Goal: Transaction & Acquisition: Purchase product/service

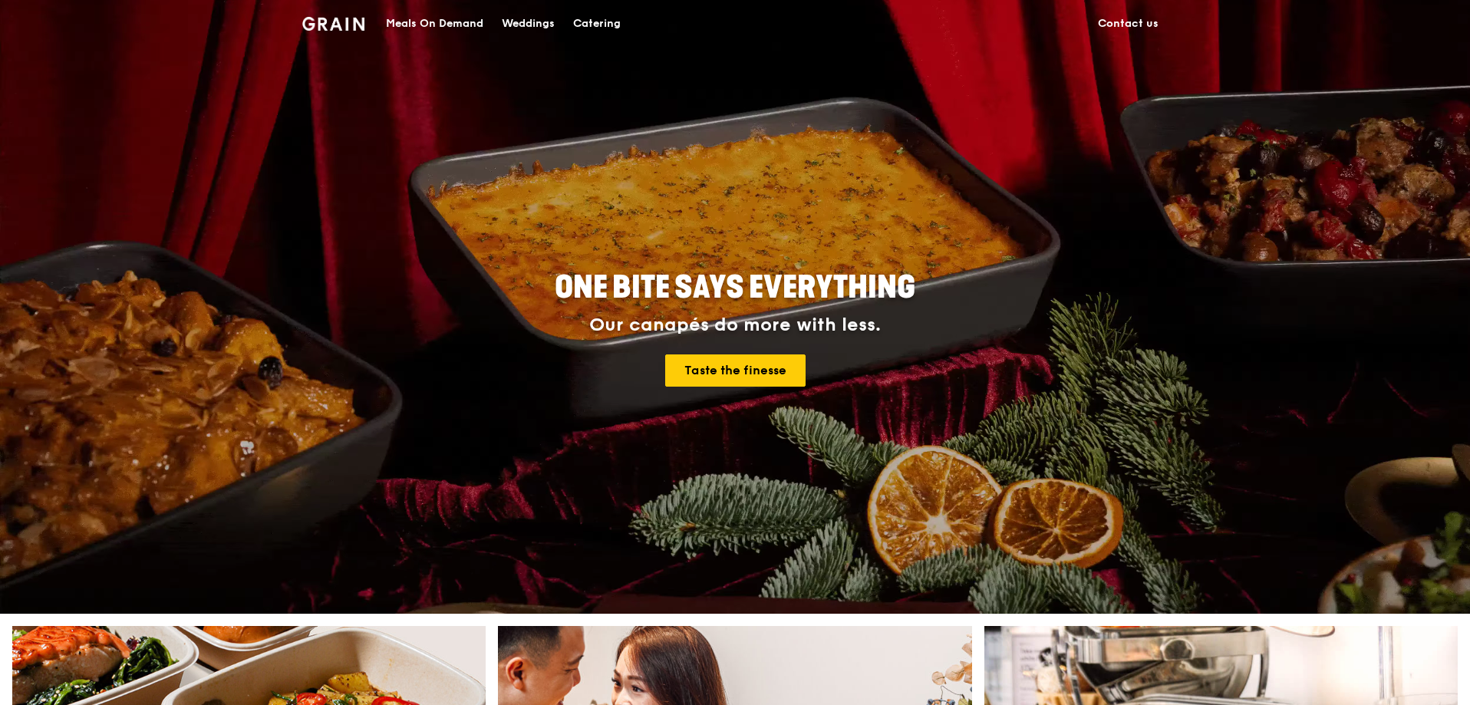
click at [627, 19] on link "Catering" at bounding box center [597, 24] width 66 height 46
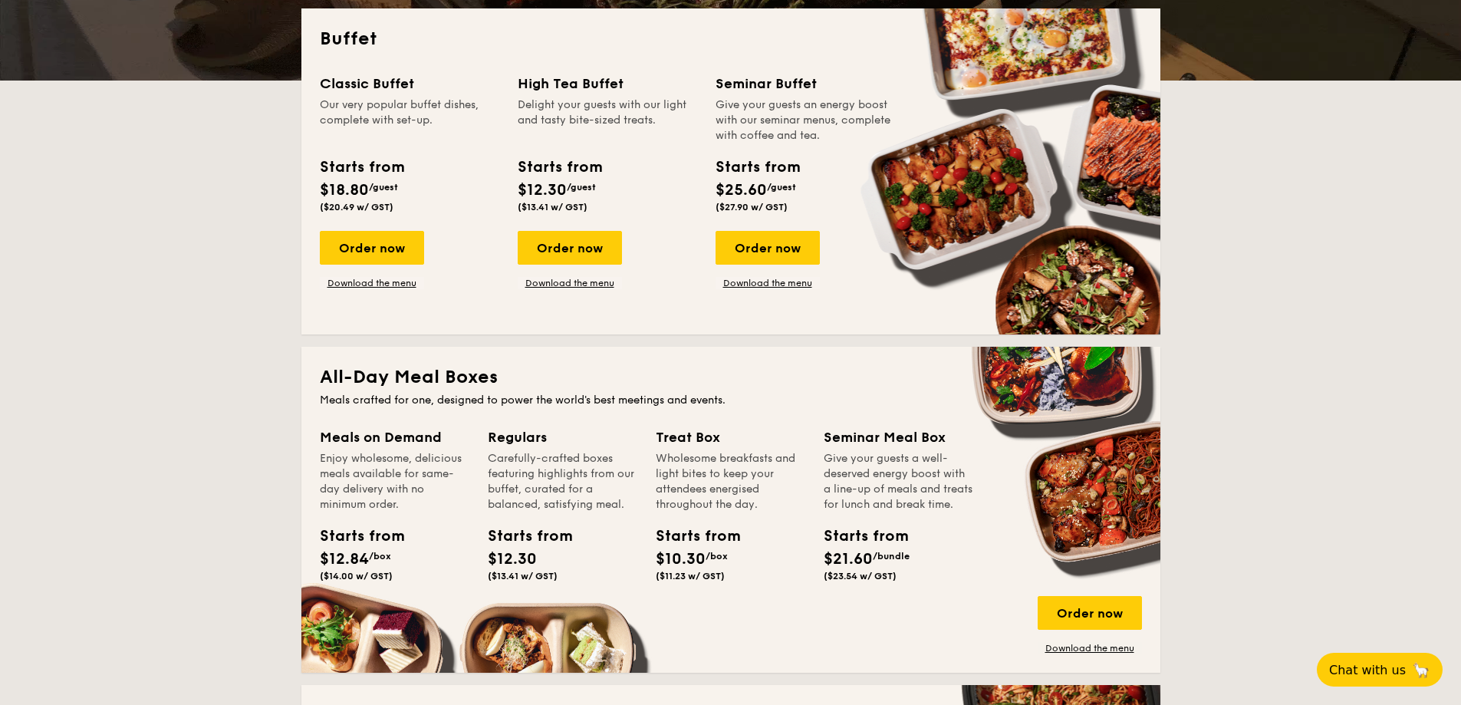
scroll to position [460, 0]
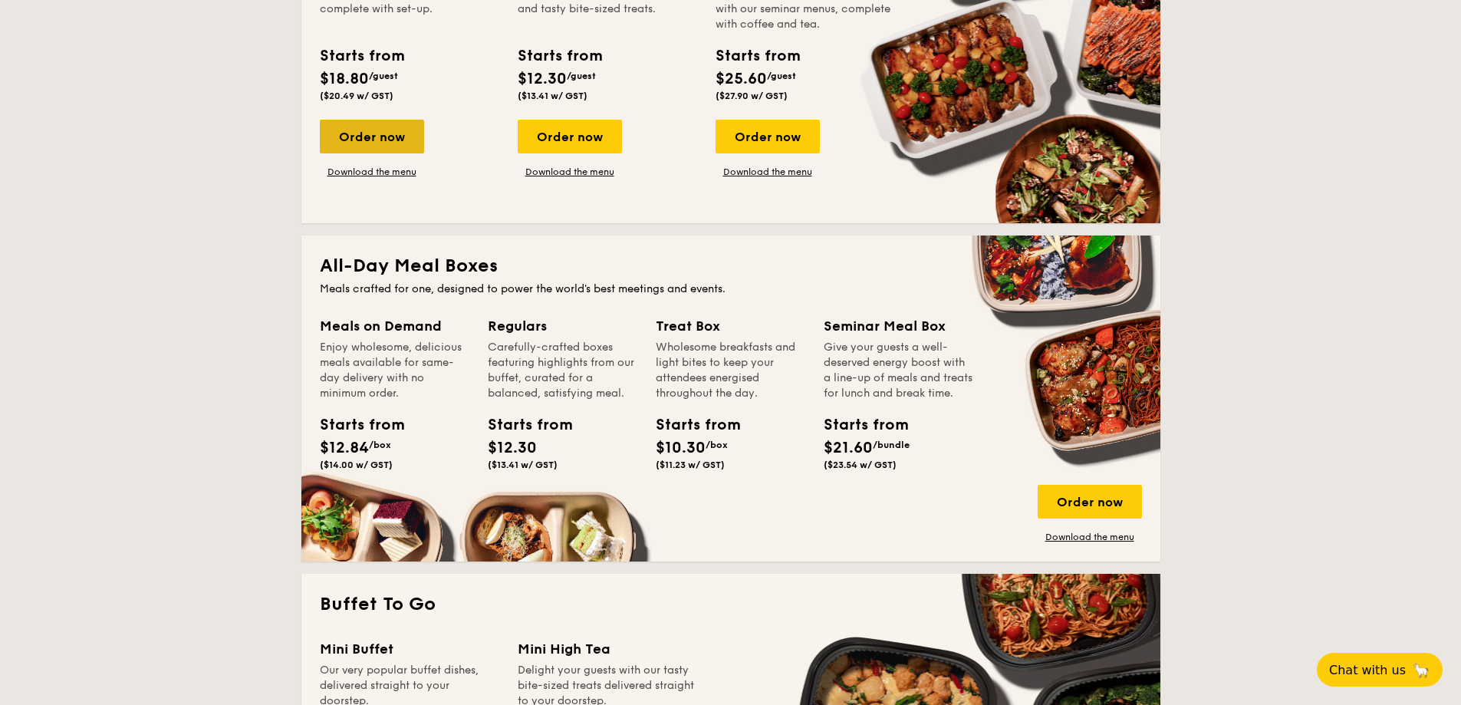
click at [377, 139] on div "Order now" at bounding box center [372, 137] width 104 height 34
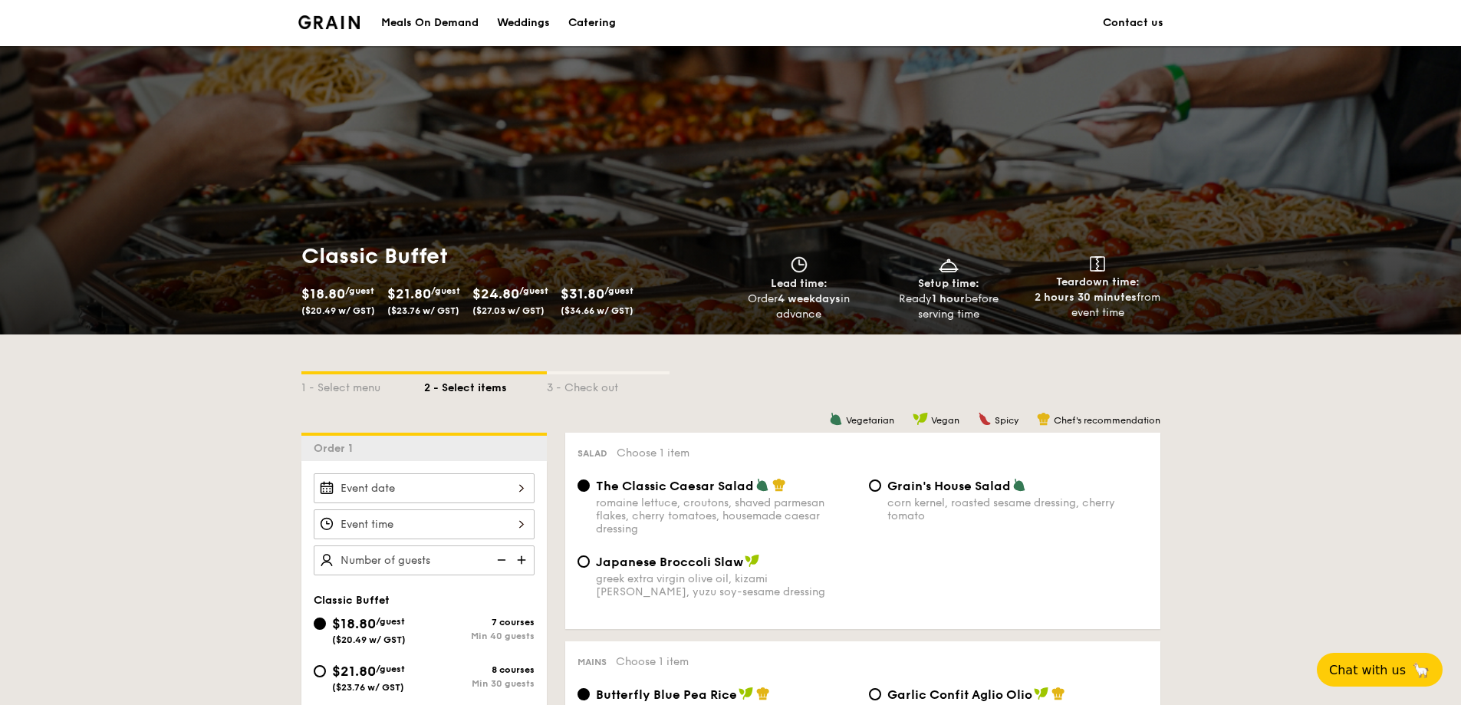
scroll to position [307, 0]
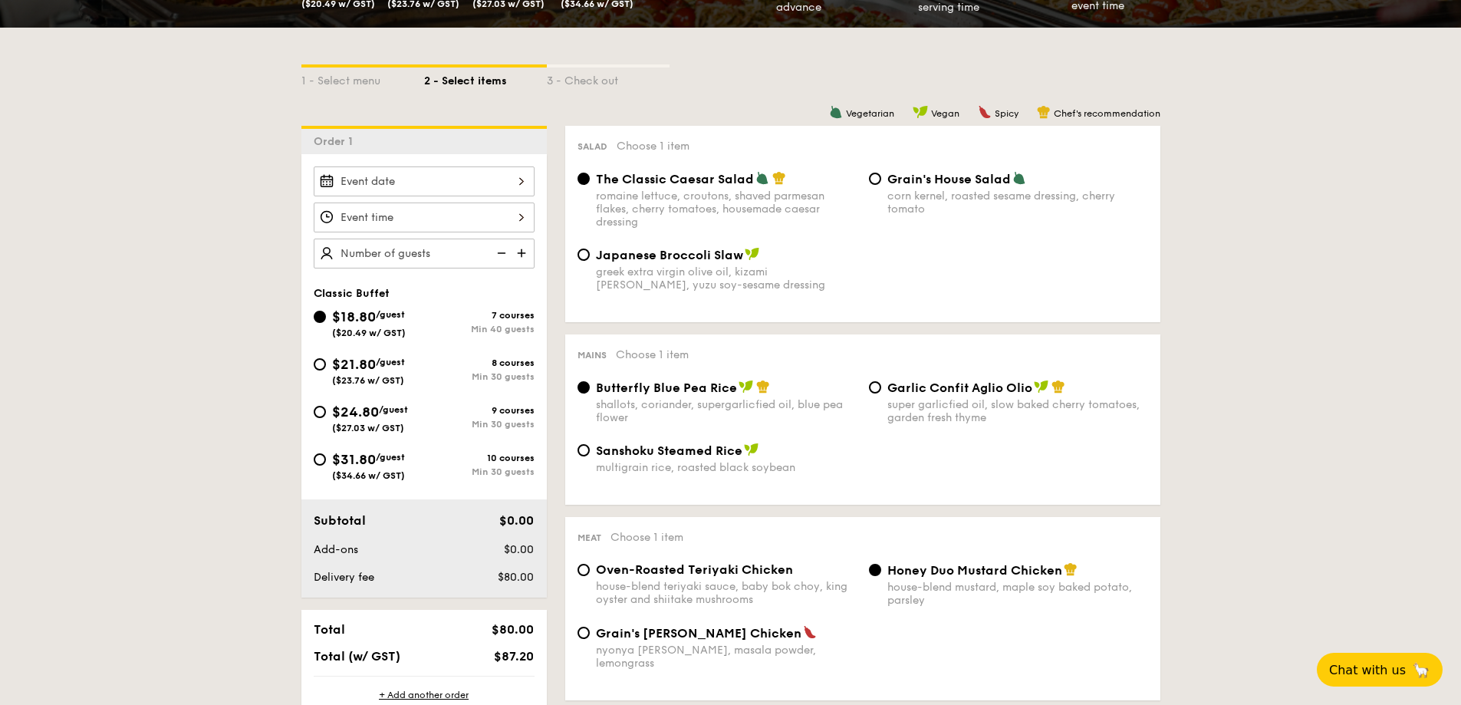
click at [388, 179] on div at bounding box center [424, 181] width 221 height 30
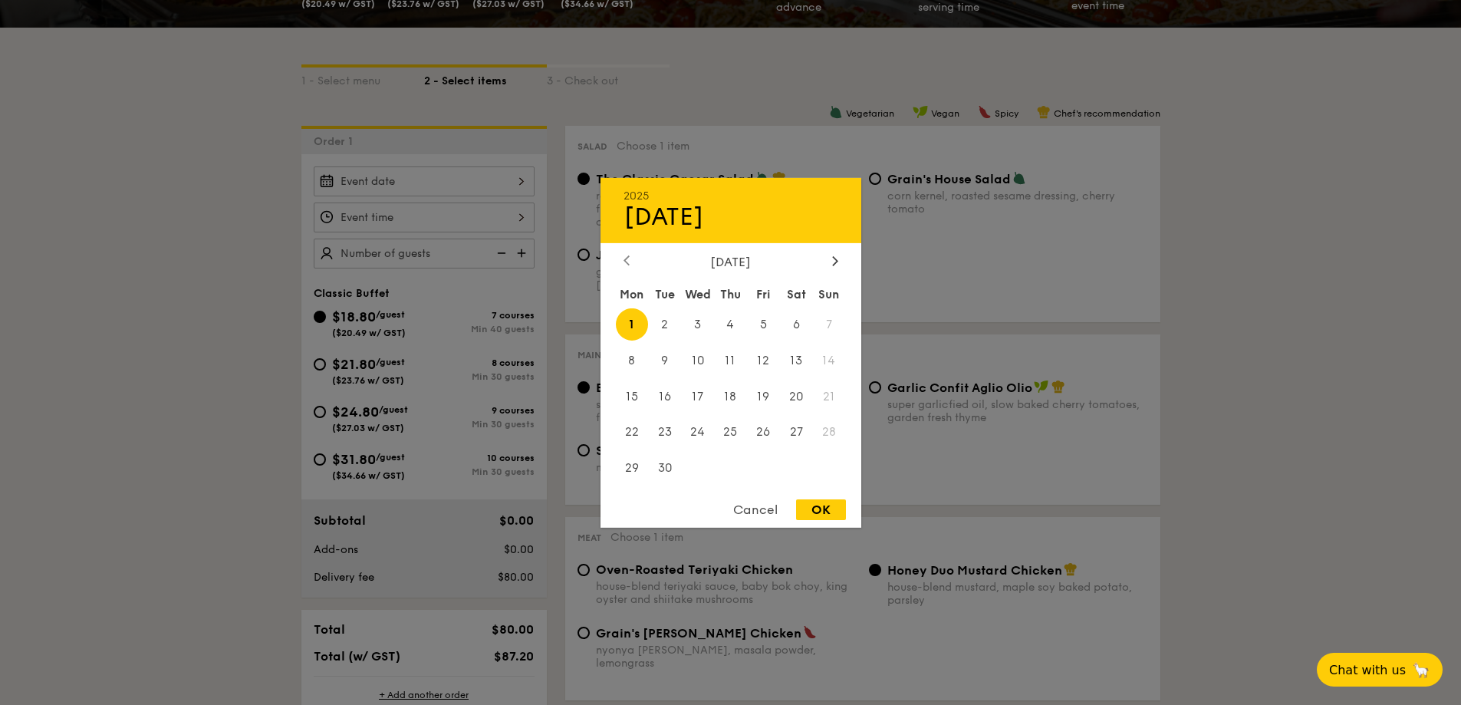
click at [626, 256] on icon at bounding box center [627, 260] width 6 height 10
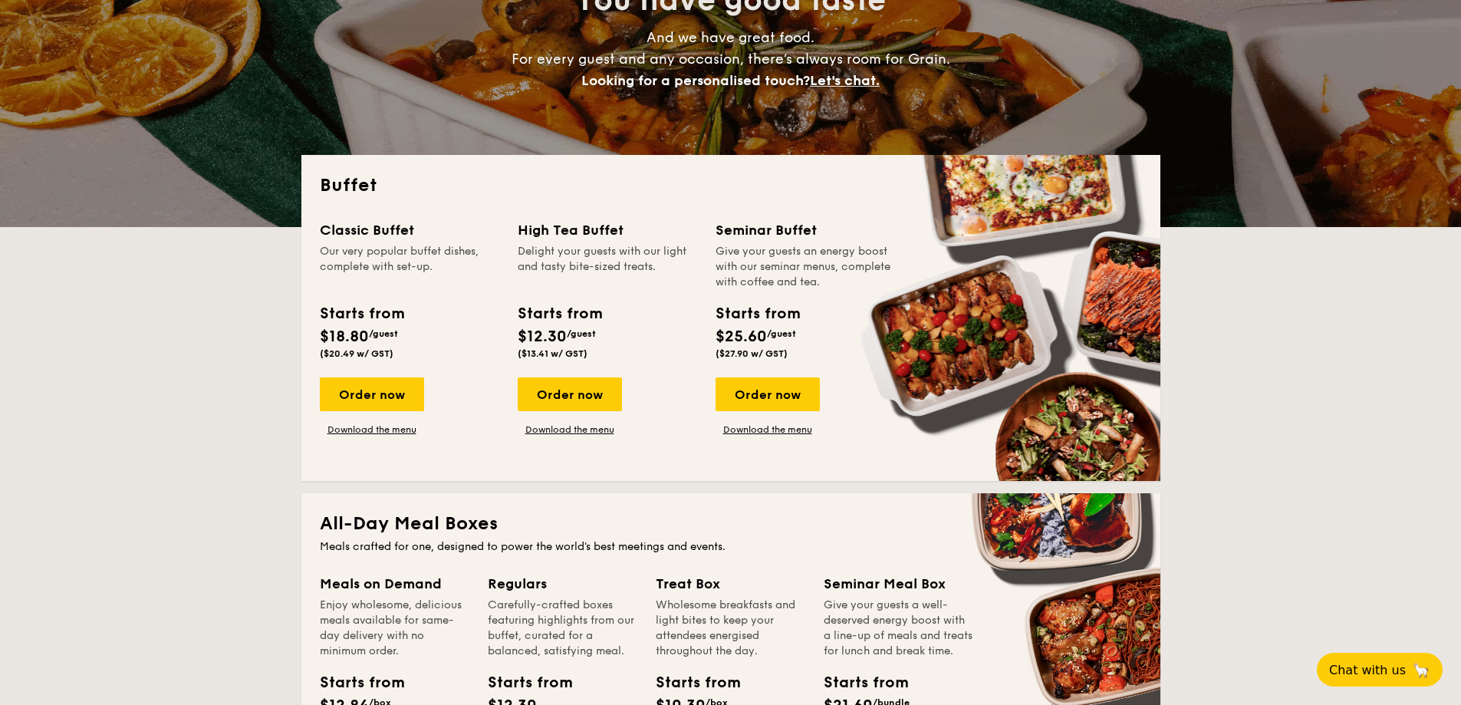
scroll to position [230, 0]
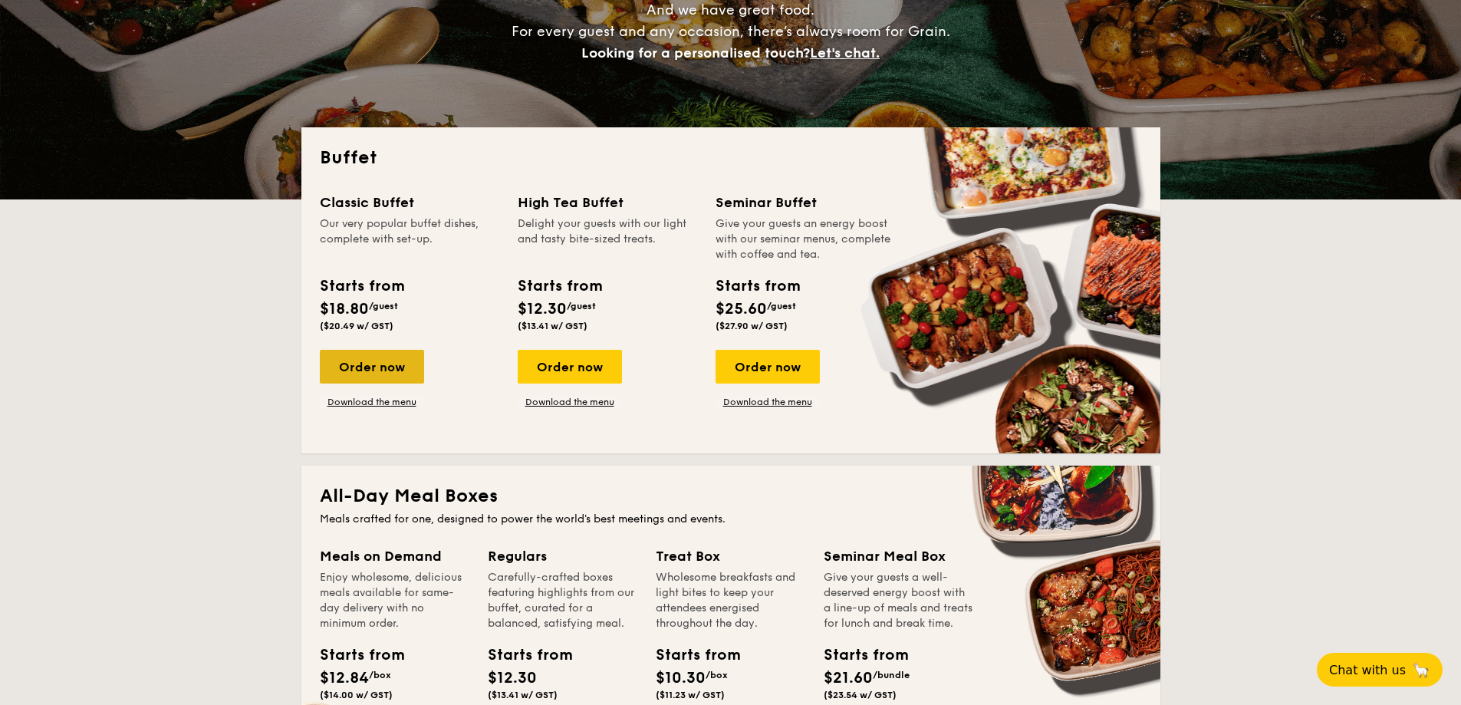
click at [357, 371] on div "Order now" at bounding box center [372, 367] width 104 height 34
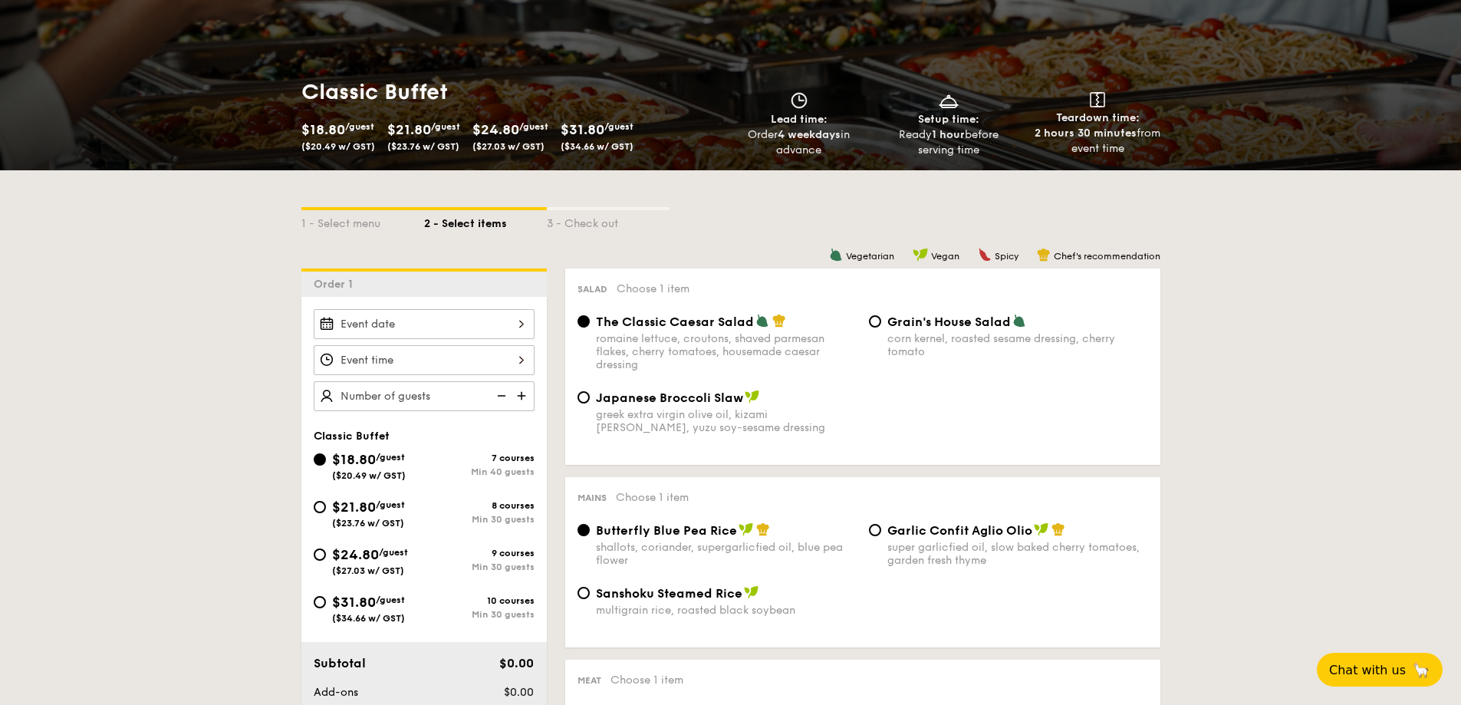
scroll to position [307, 0]
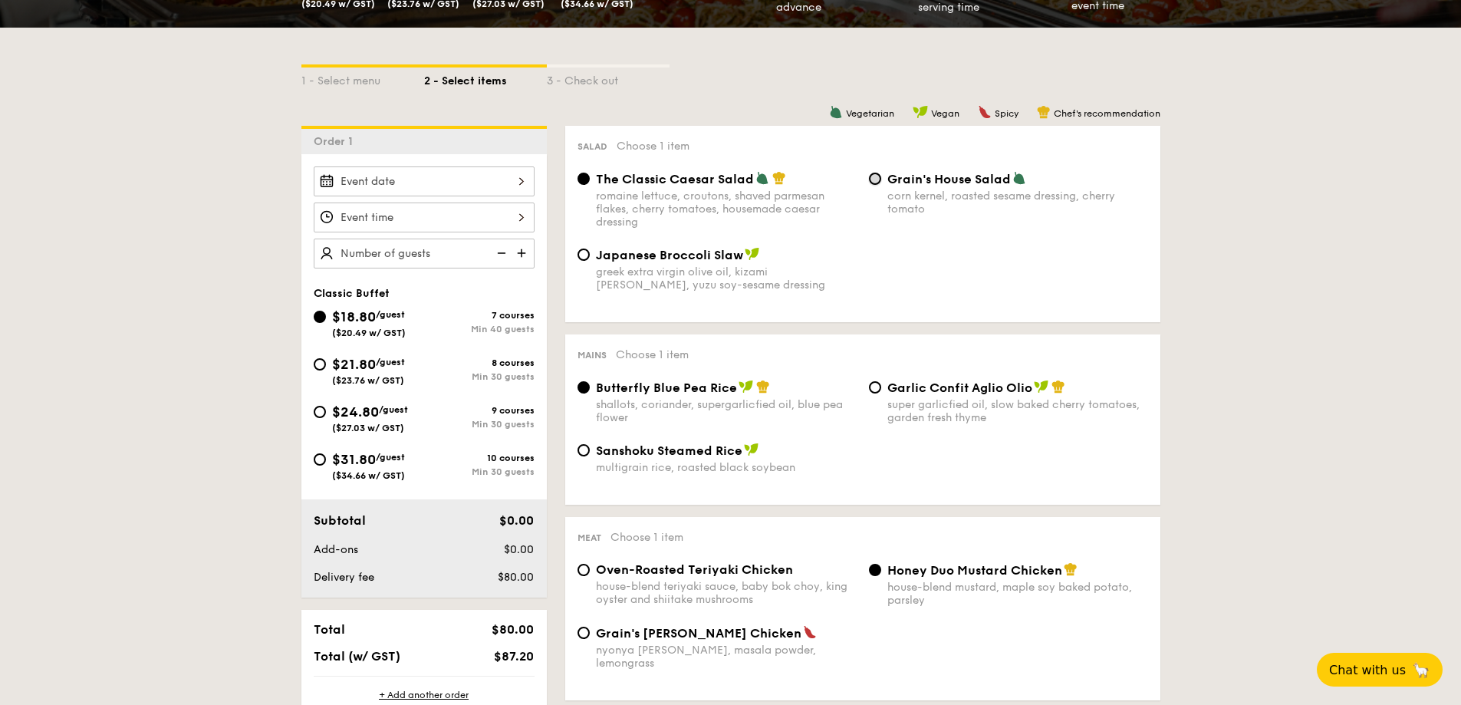
click at [871, 180] on input "Grain's House Salad corn kernel, roasted sesame dressing, cherry tomato" at bounding box center [875, 179] width 12 height 12
radio input "true"
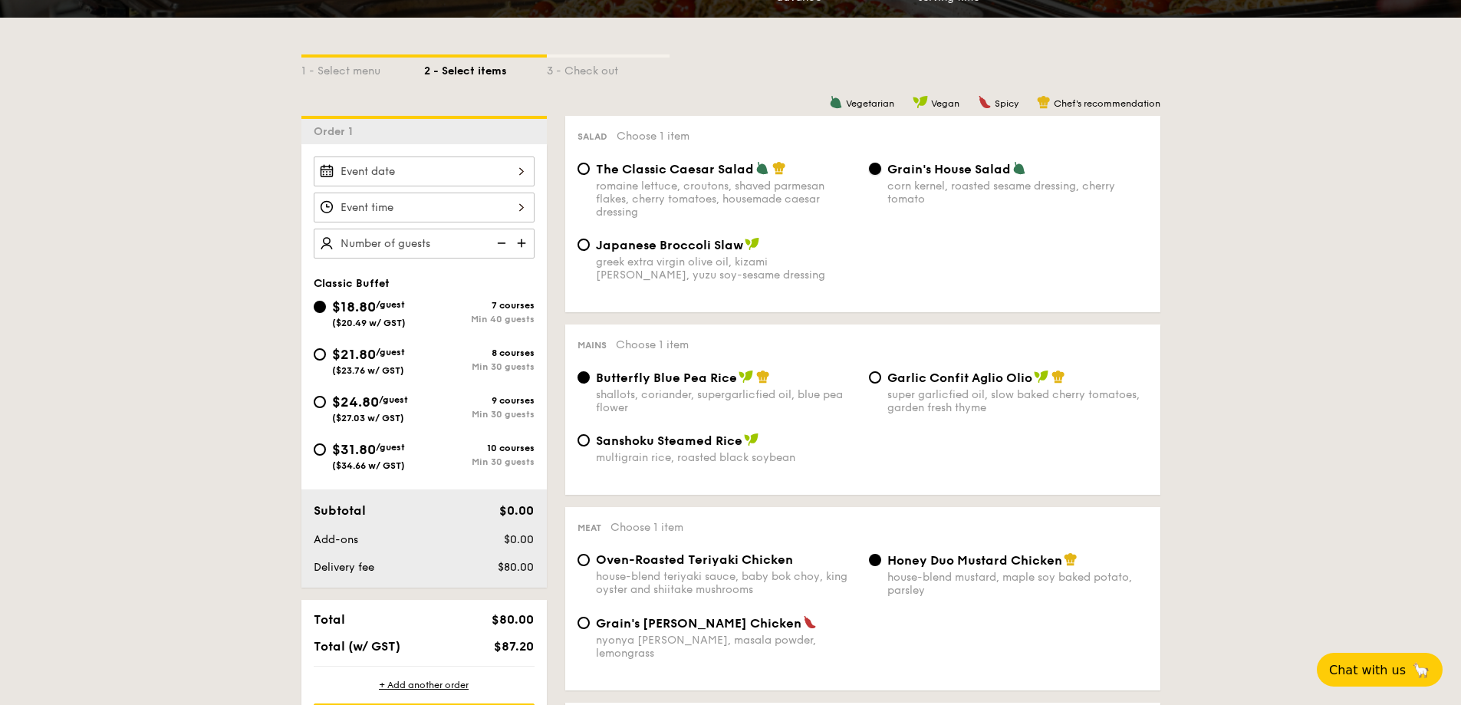
scroll to position [460, 0]
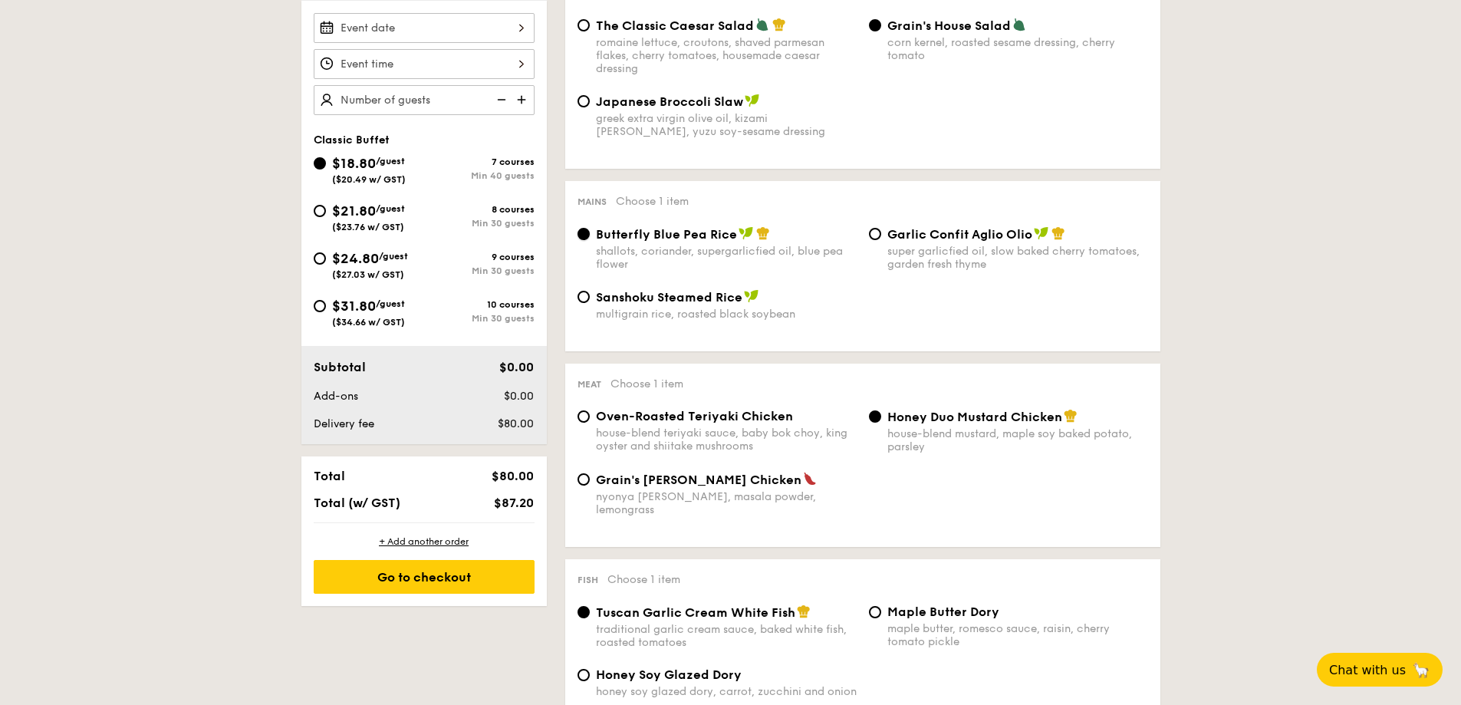
click at [585, 235] on input "Butterfly Blue Pea Rice shallots, coriander, supergarlicfied oil, blue pea flow…" at bounding box center [584, 234] width 12 height 12
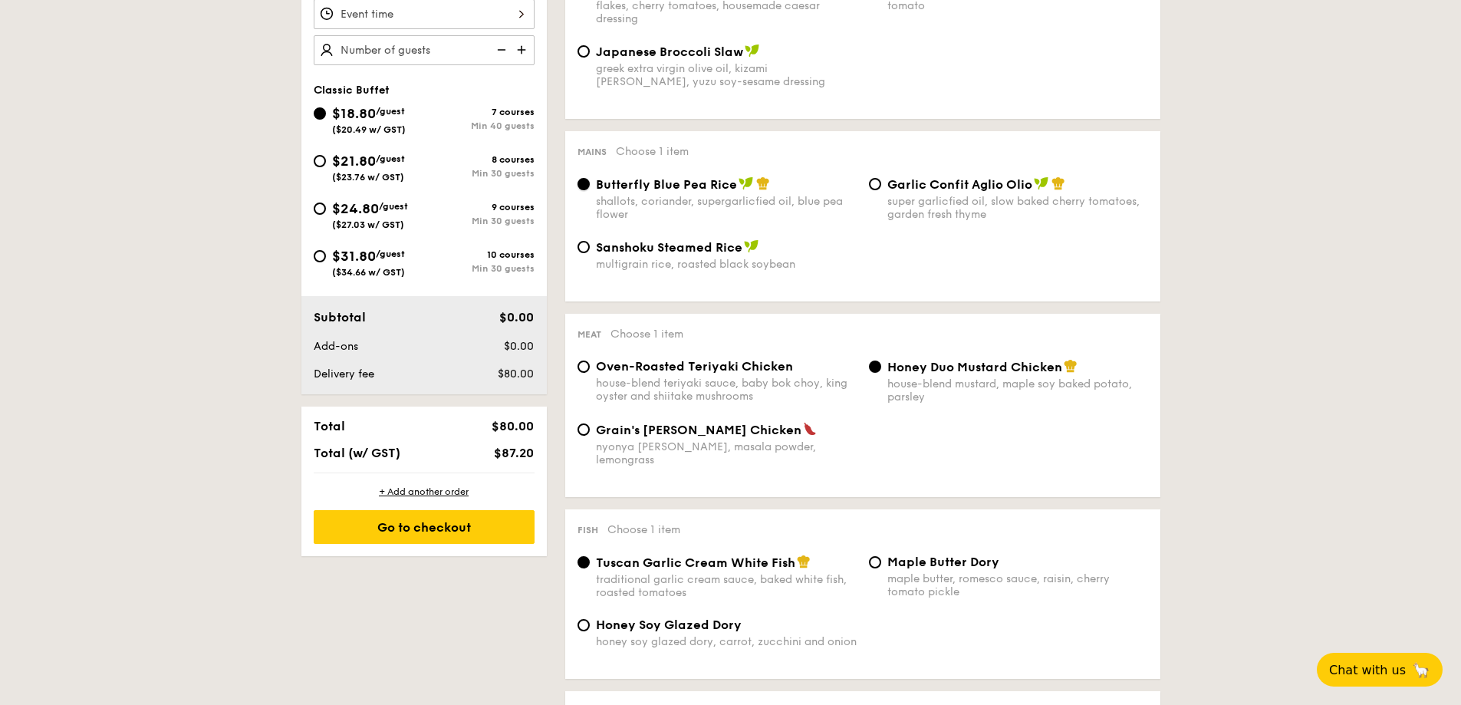
scroll to position [537, 0]
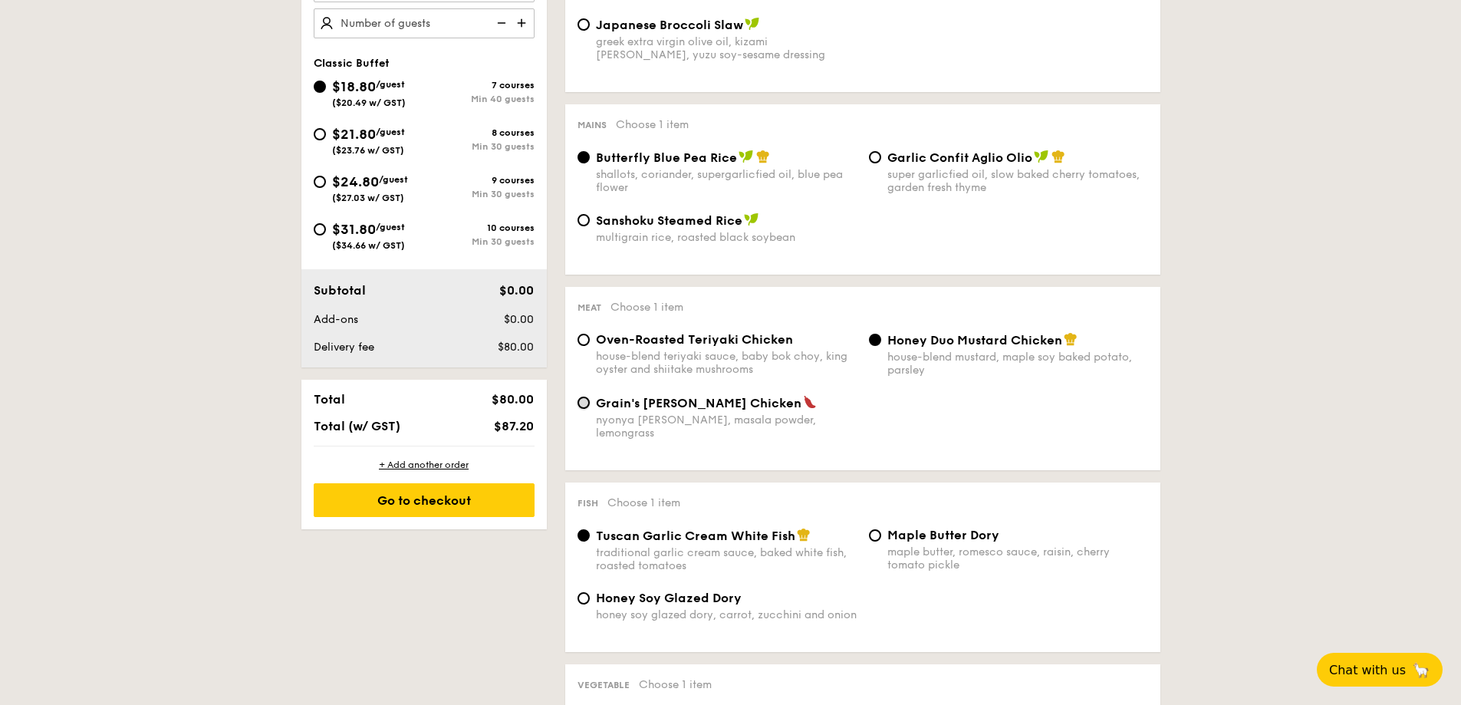
click at [582, 403] on input "Grain's Curry Chicken nyonya curry, masala powder, lemongrass" at bounding box center [584, 403] width 12 height 12
radio input "true"
click at [591, 533] on div "Tuscan Garlic Cream White Fish traditional garlic cream sauce, baked white fish…" at bounding box center [716, 550] width 291 height 44
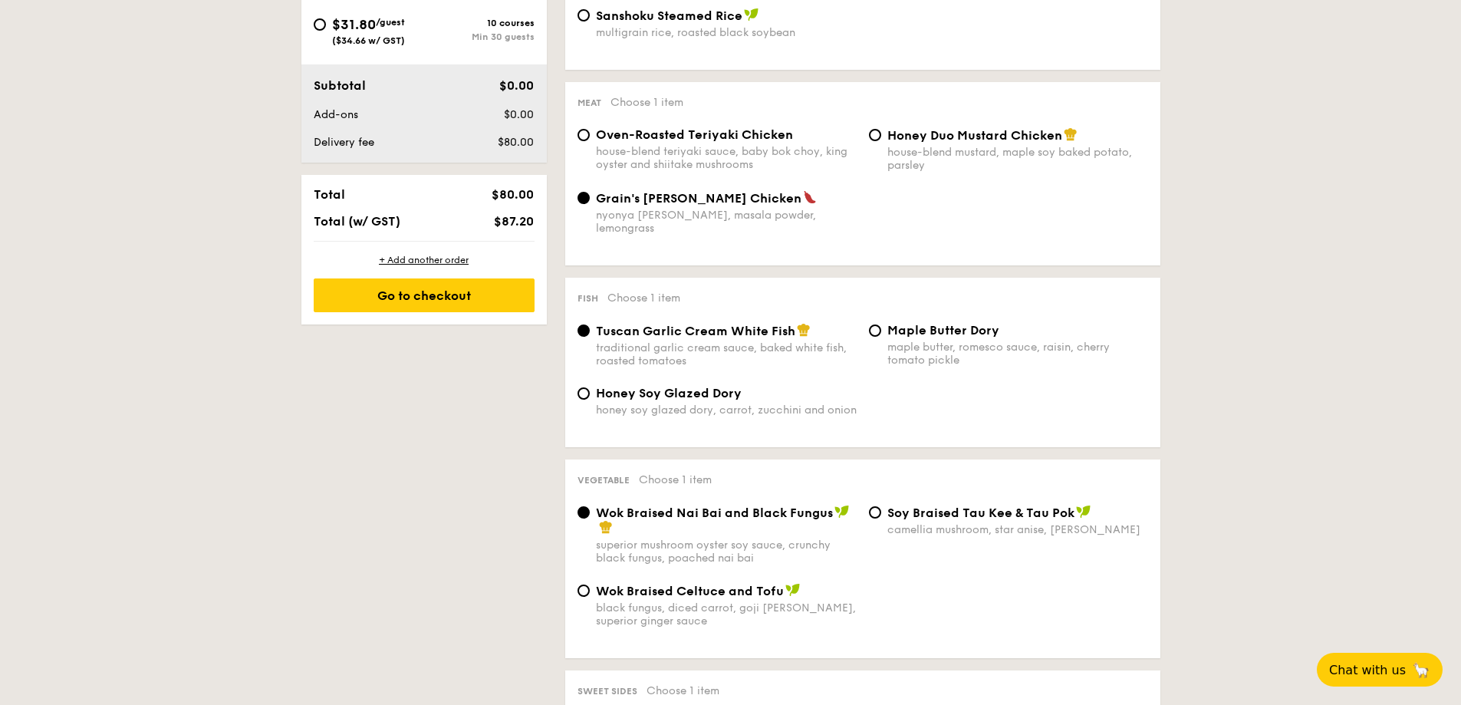
scroll to position [767, 0]
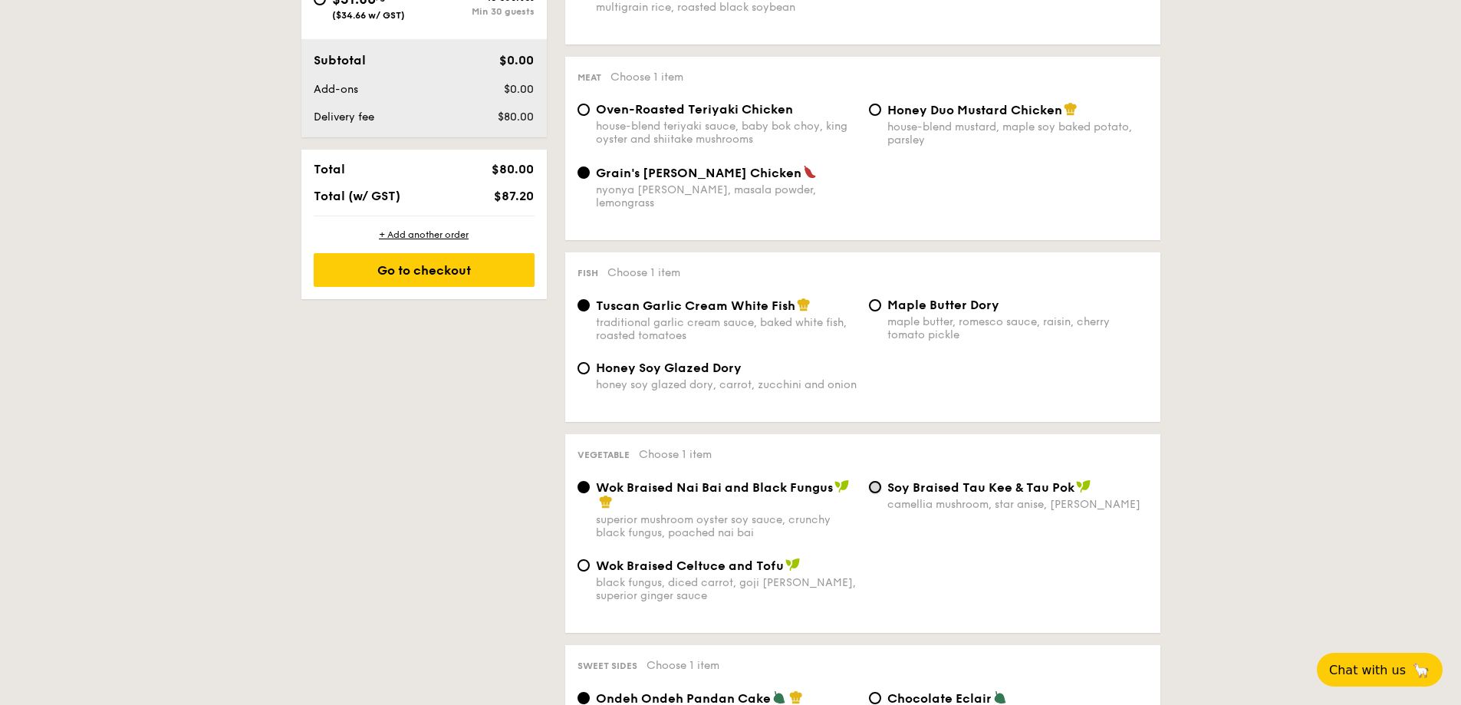
click at [874, 481] on input "⁠Soy Braised Tau Kee & Tau Pok camellia mushroom, star anise, goji berry" at bounding box center [875, 487] width 12 height 12
radio input "true"
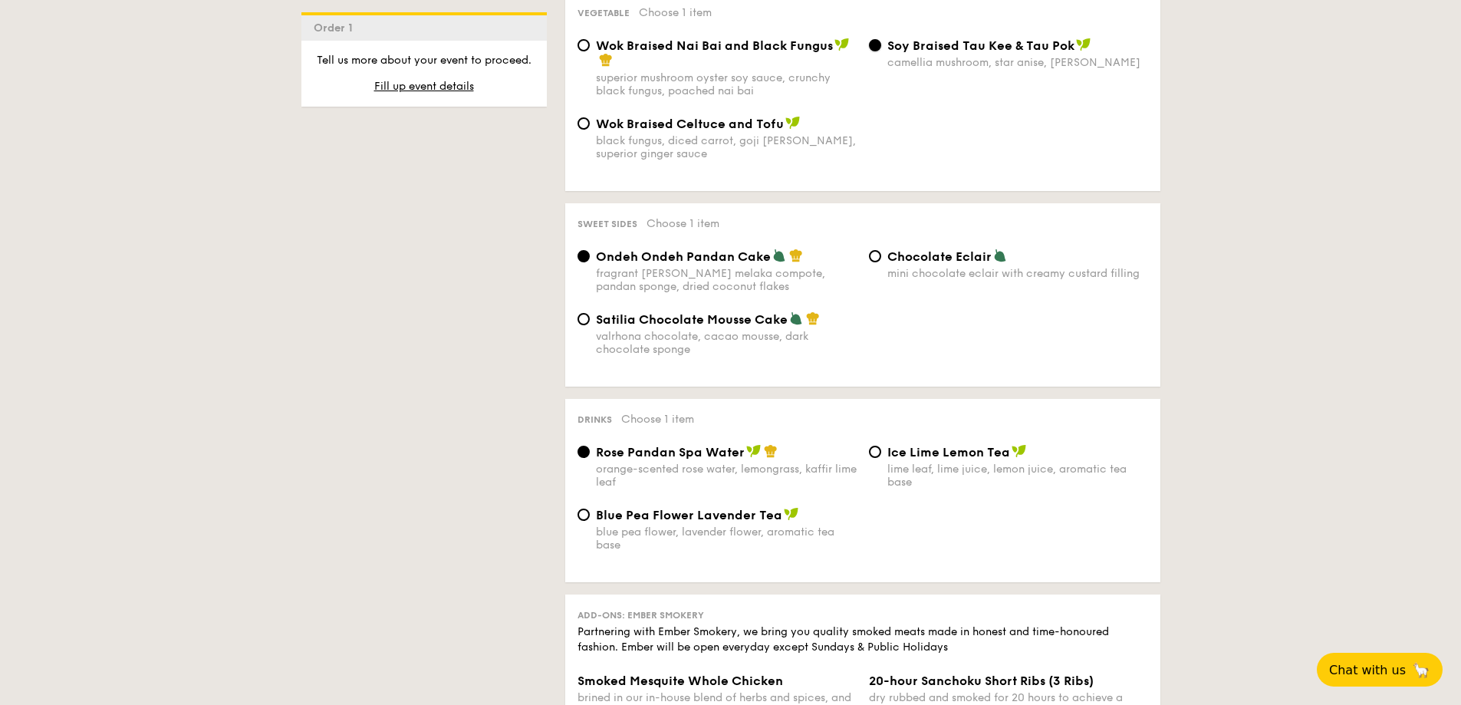
scroll to position [1227, 0]
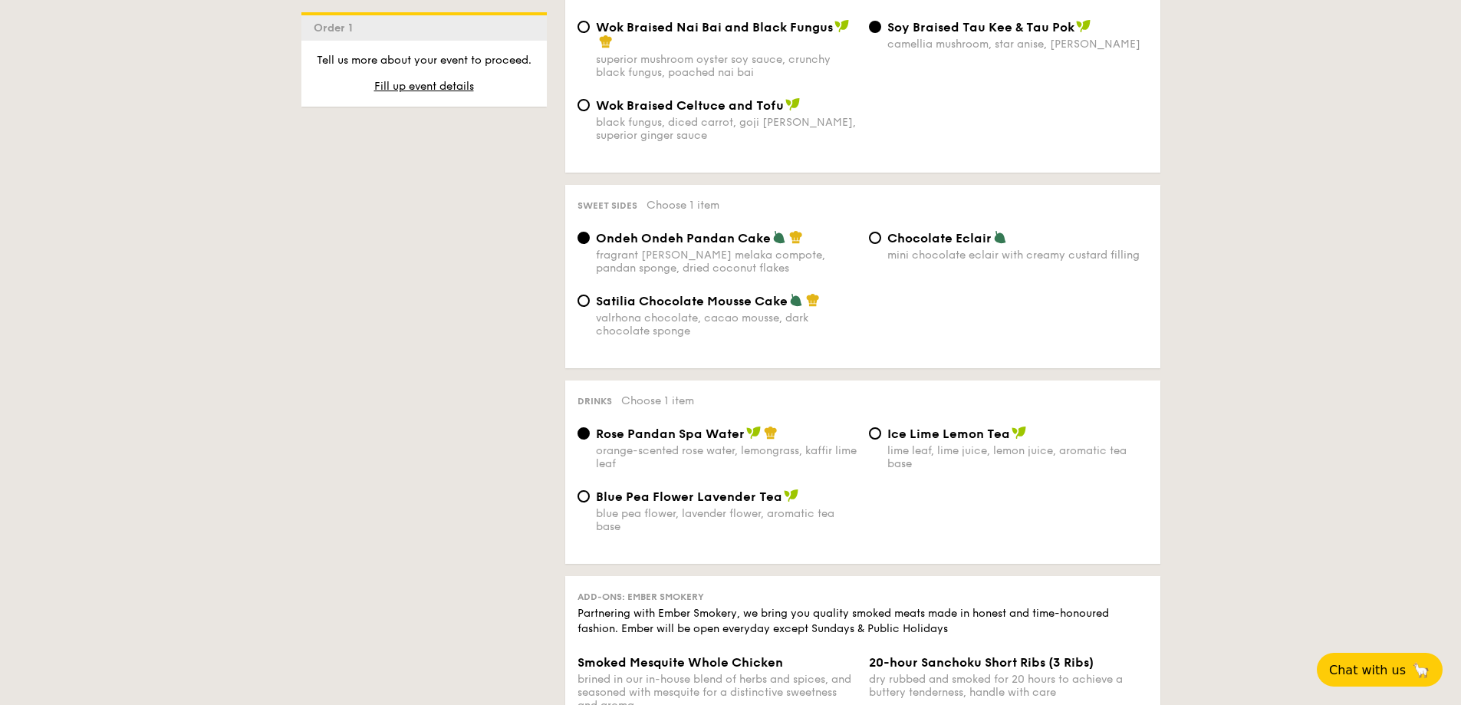
click at [896, 426] on span "Ice Lime Lemon Tea" at bounding box center [948, 433] width 123 height 15
click at [881, 427] on input "Ice Lime Lemon Tea lime leaf, lime juice, lemon juice, aromatic tea base" at bounding box center [875, 433] width 12 height 12
radio input "true"
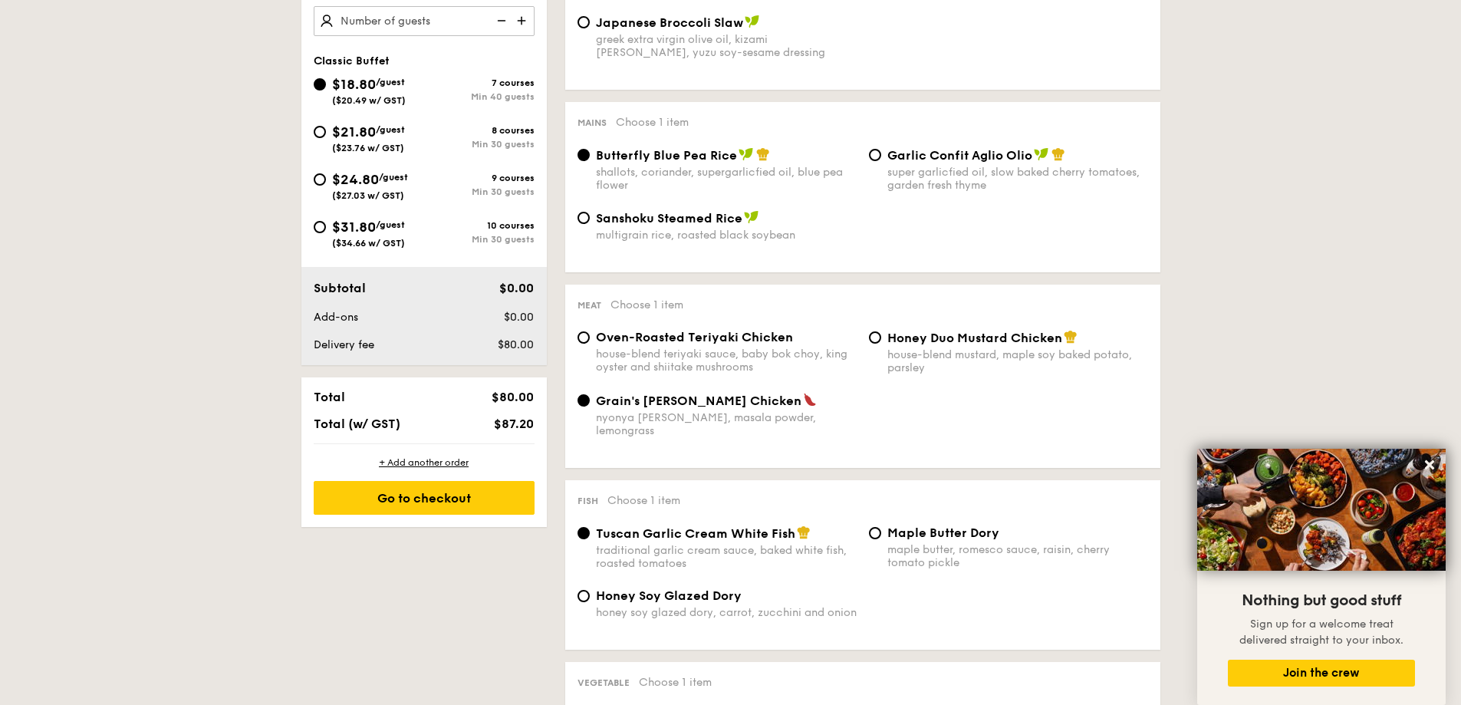
scroll to position [307, 0]
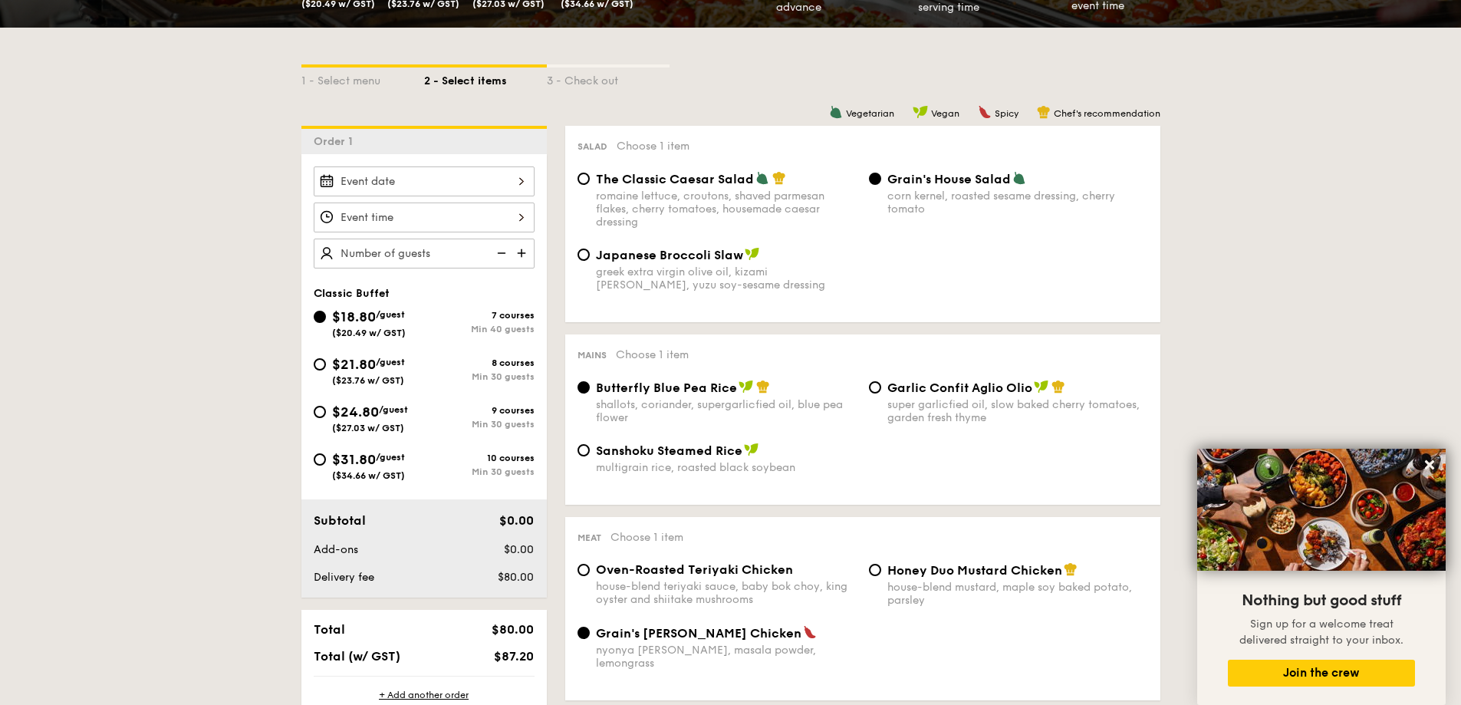
click at [443, 178] on div at bounding box center [424, 181] width 221 height 30
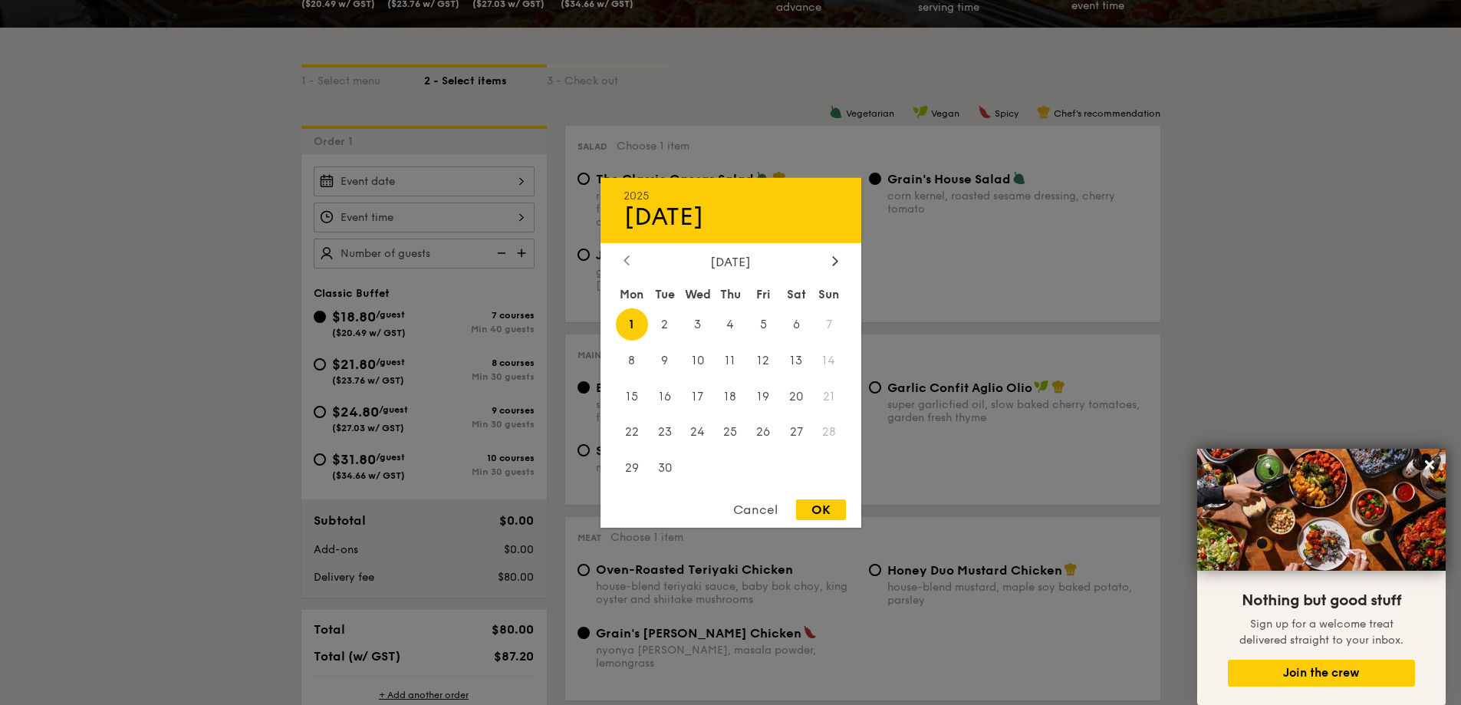
click at [630, 262] on div at bounding box center [627, 261] width 14 height 15
